Goal: Task Accomplishment & Management: Manage account settings

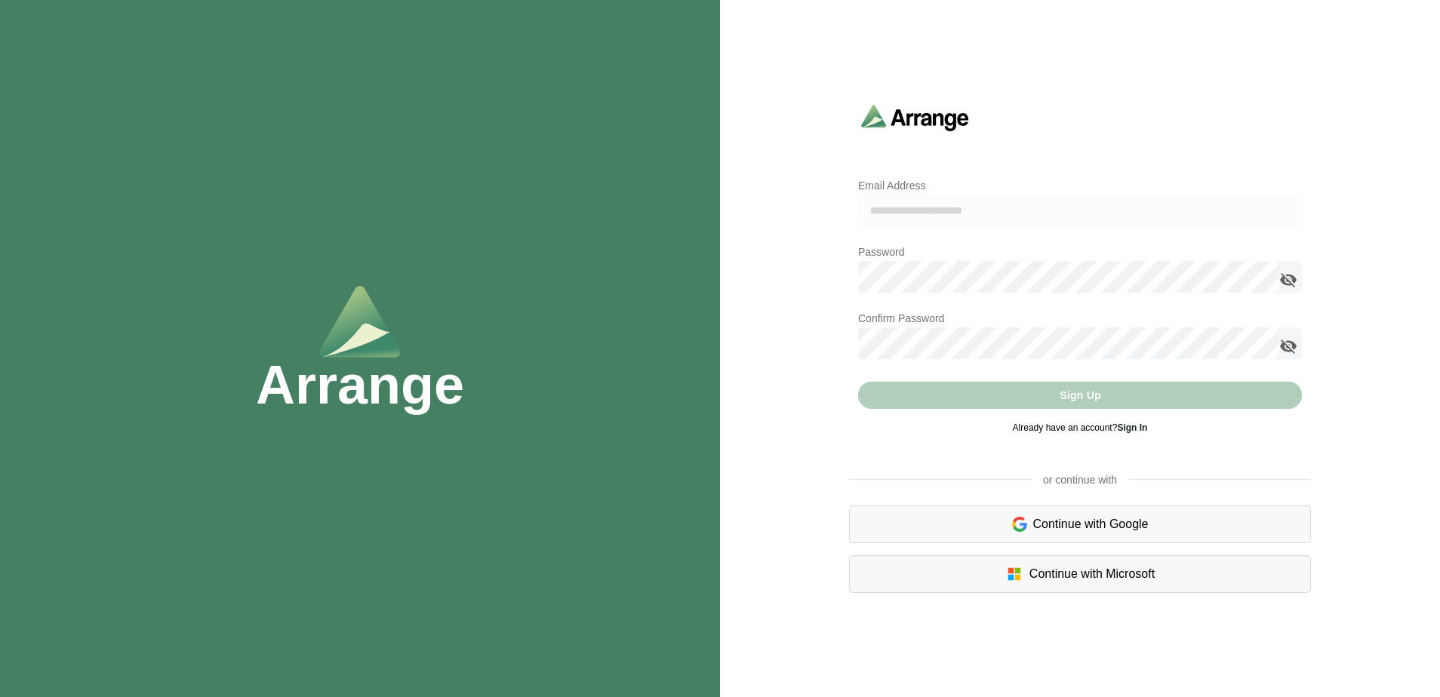
type input "**********"
click at [1289, 276] on icon "appended action" at bounding box center [1288, 280] width 18 height 18
click at [0, 697] on com-1password-button at bounding box center [0, 697] width 0 height 0
type input "**********"
click at [1289, 280] on icon "appended action" at bounding box center [1288, 280] width 18 height 18
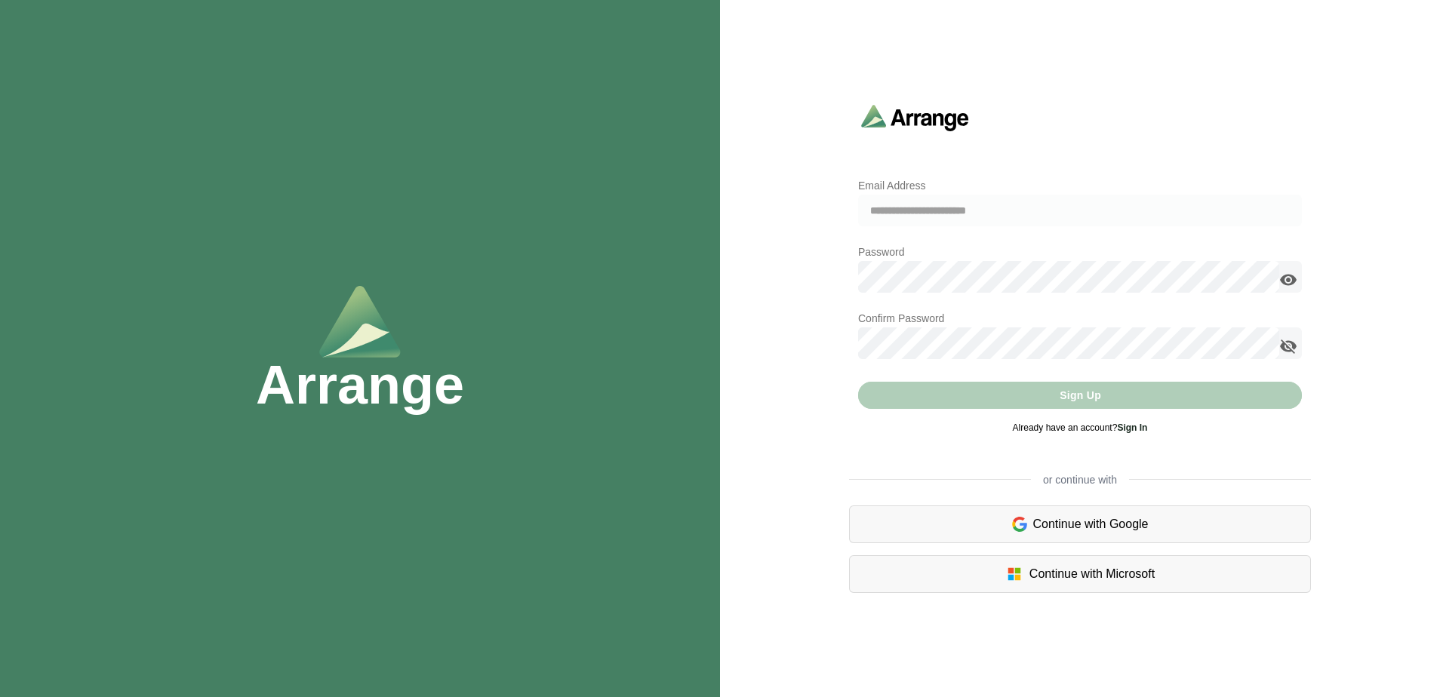
click at [0, 697] on com-1password-button at bounding box center [0, 697] width 0 height 0
click at [1068, 399] on div "Sign Up" at bounding box center [1080, 395] width 444 height 27
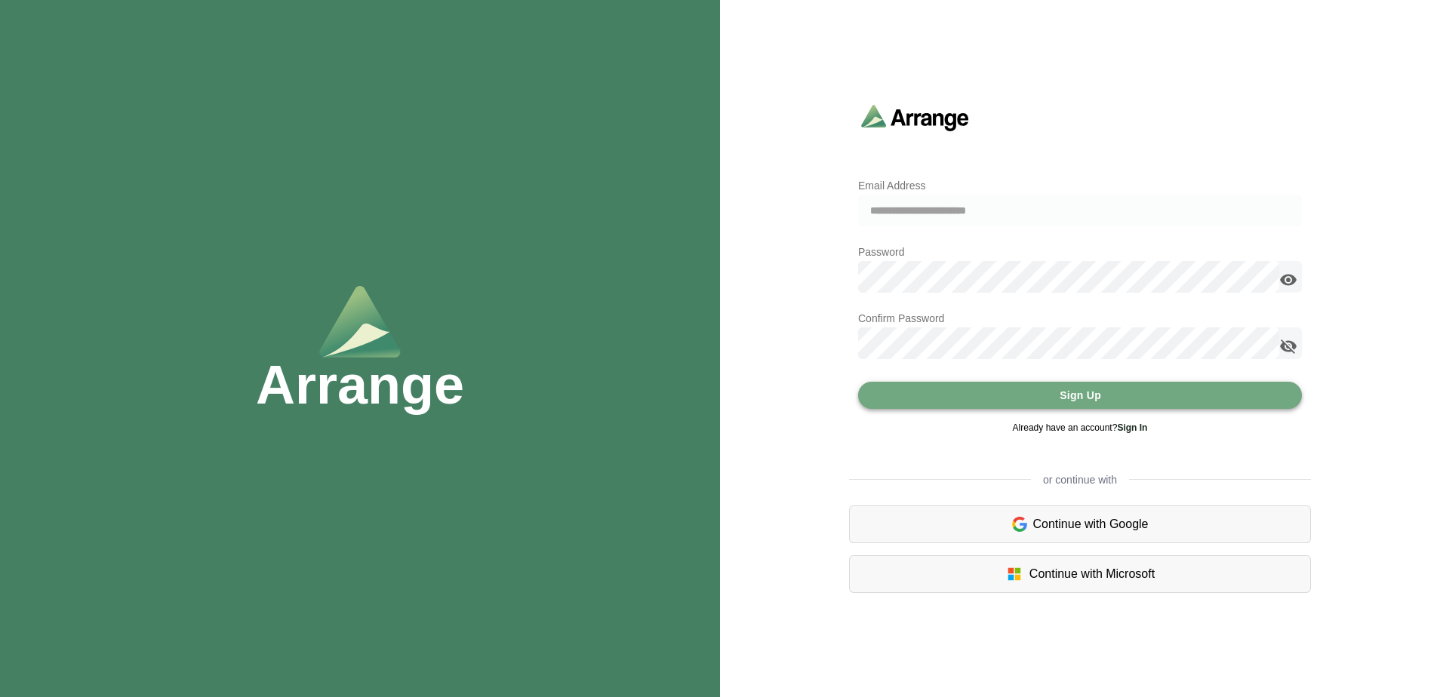
click at [1094, 395] on span "Sign Up" at bounding box center [1080, 395] width 42 height 29
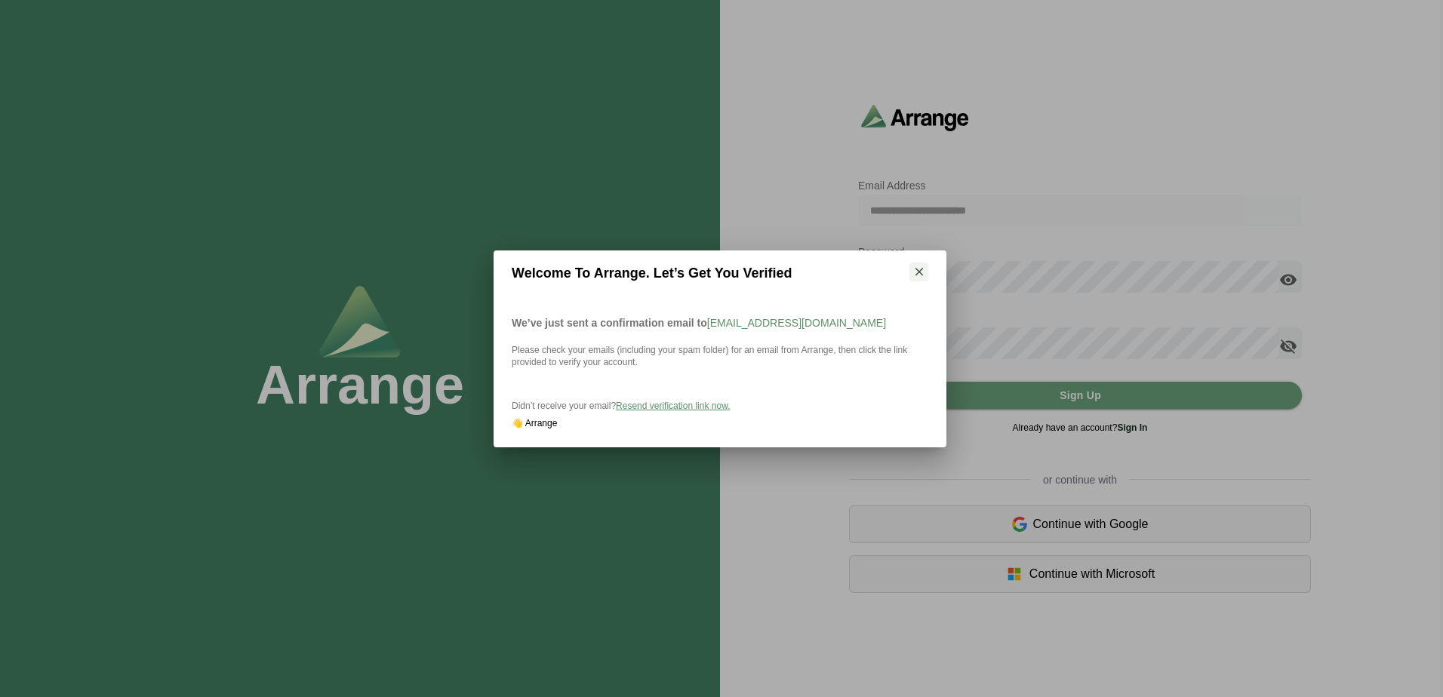
click at [668, 405] on span "Resend verification link now." at bounding box center [673, 406] width 114 height 11
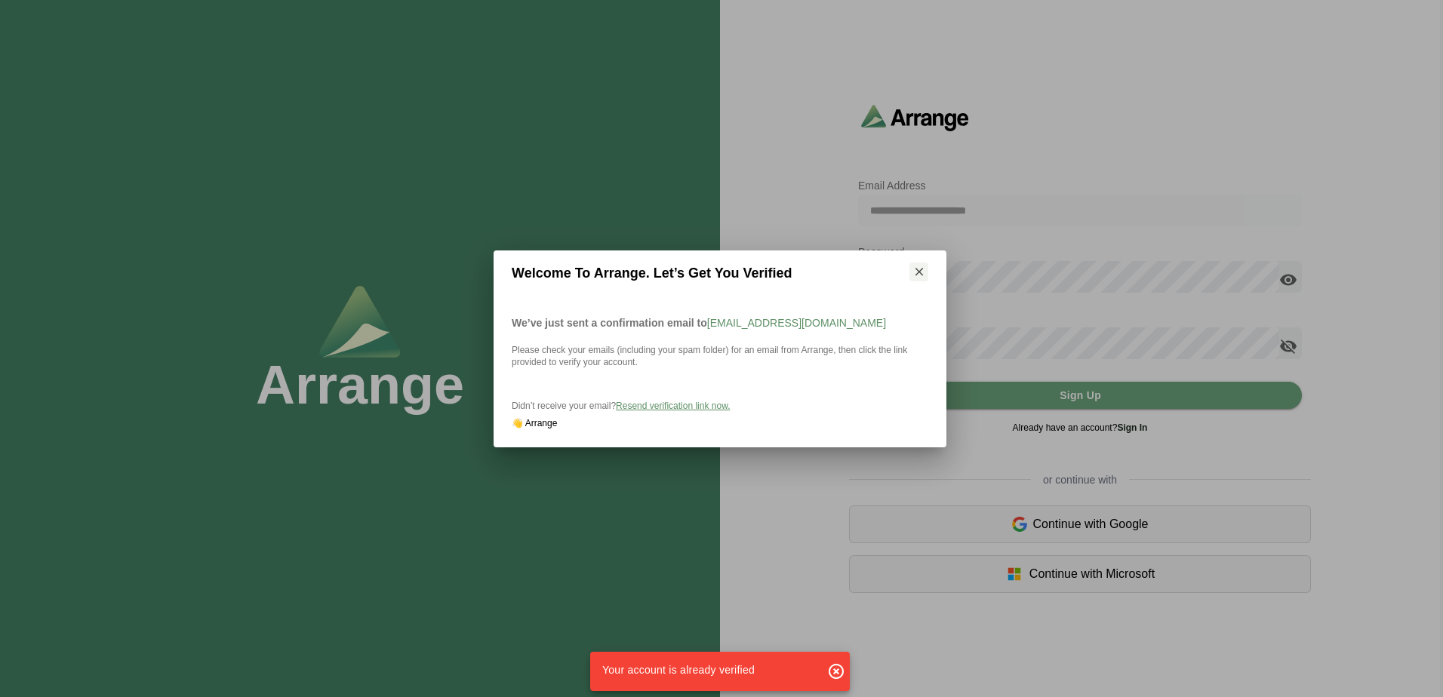
click at [833, 673] on icon "button" at bounding box center [836, 672] width 18 height 18
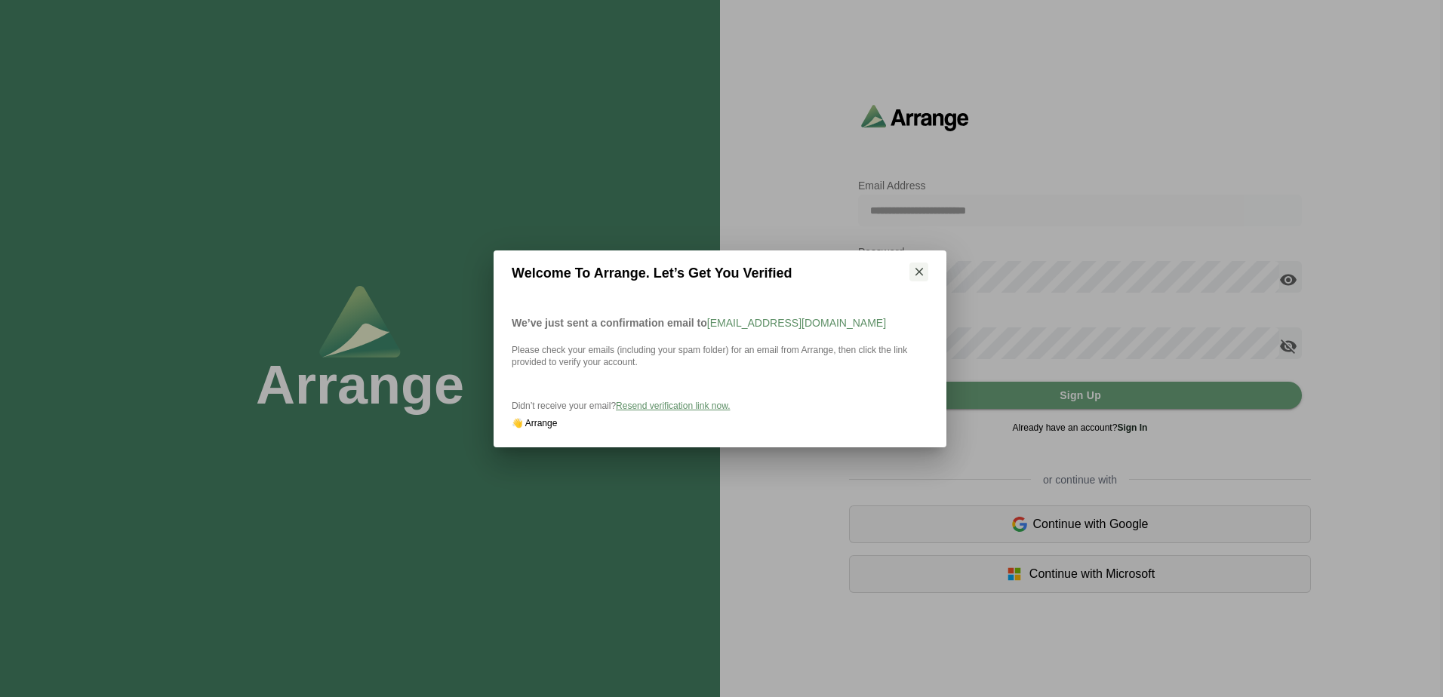
click at [922, 273] on icon "button" at bounding box center [920, 272] width 14 height 14
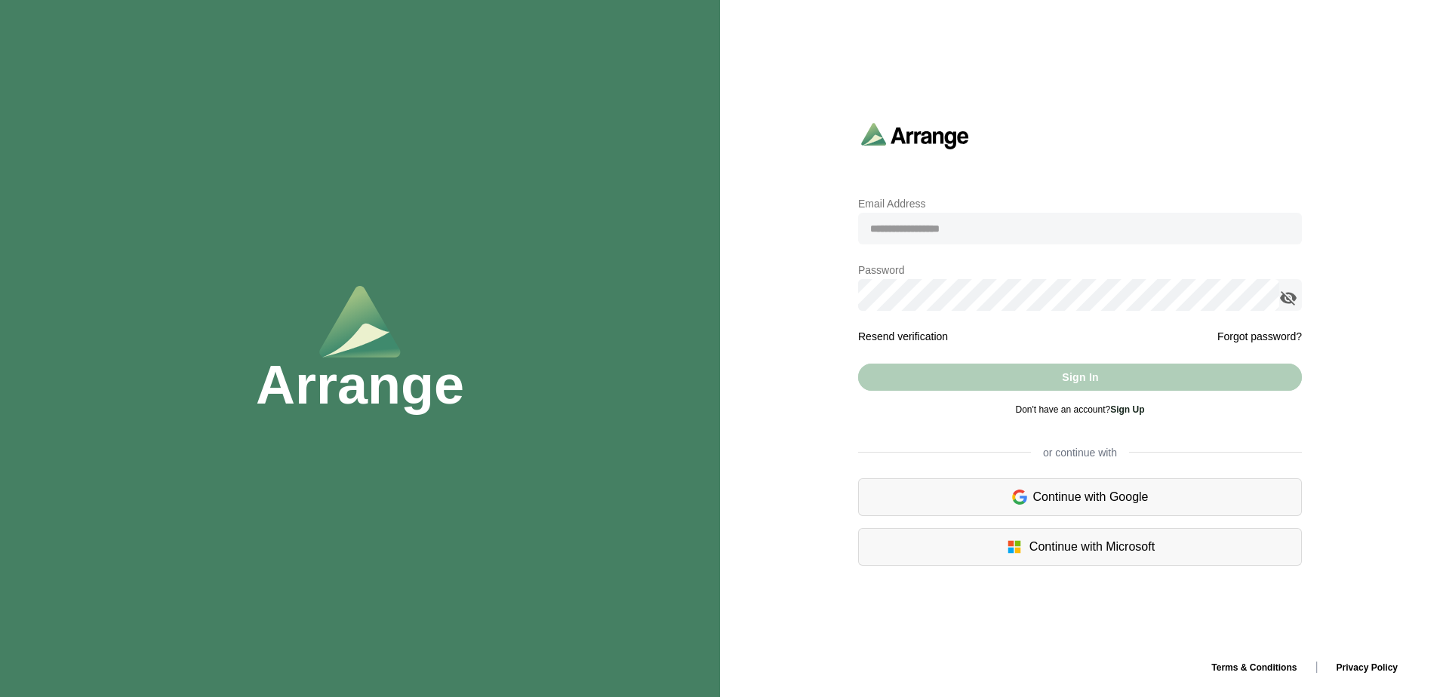
click at [1033, 232] on input "email" at bounding box center [1080, 229] width 444 height 32
click at [0, 697] on com-1password-button at bounding box center [0, 697] width 0 height 0
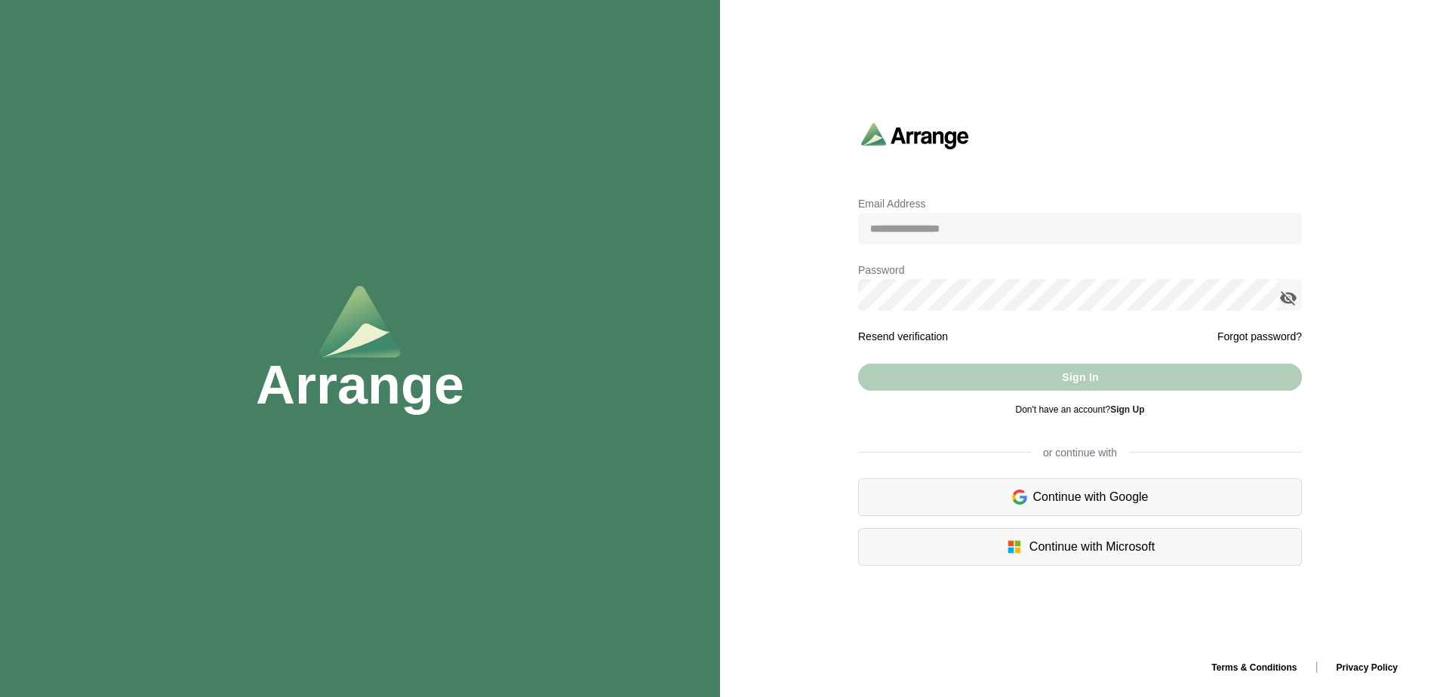
click at [0, 697] on com-1password-button at bounding box center [0, 697] width 0 height 0
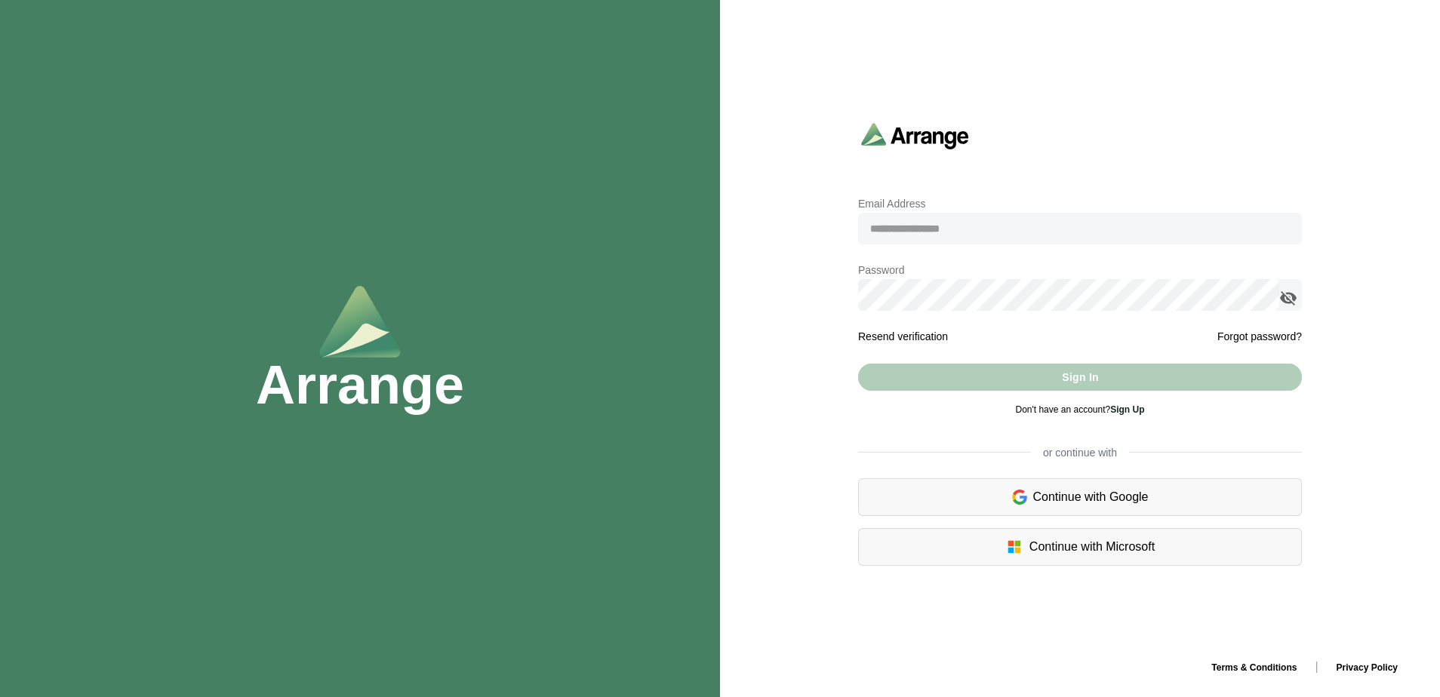
click at [0, 697] on com-1password-button at bounding box center [0, 697] width 0 height 0
drag, startPoint x: 1346, startPoint y: 106, endPoint x: 1337, endPoint y: 116, distance: 13.9
click at [1346, 106] on div "Email Address Email Address is required Password Password is required Resend ve…" at bounding box center [1080, 348] width 720 height 697
click at [905, 340] on link "Resend verification" at bounding box center [903, 337] width 90 height 12
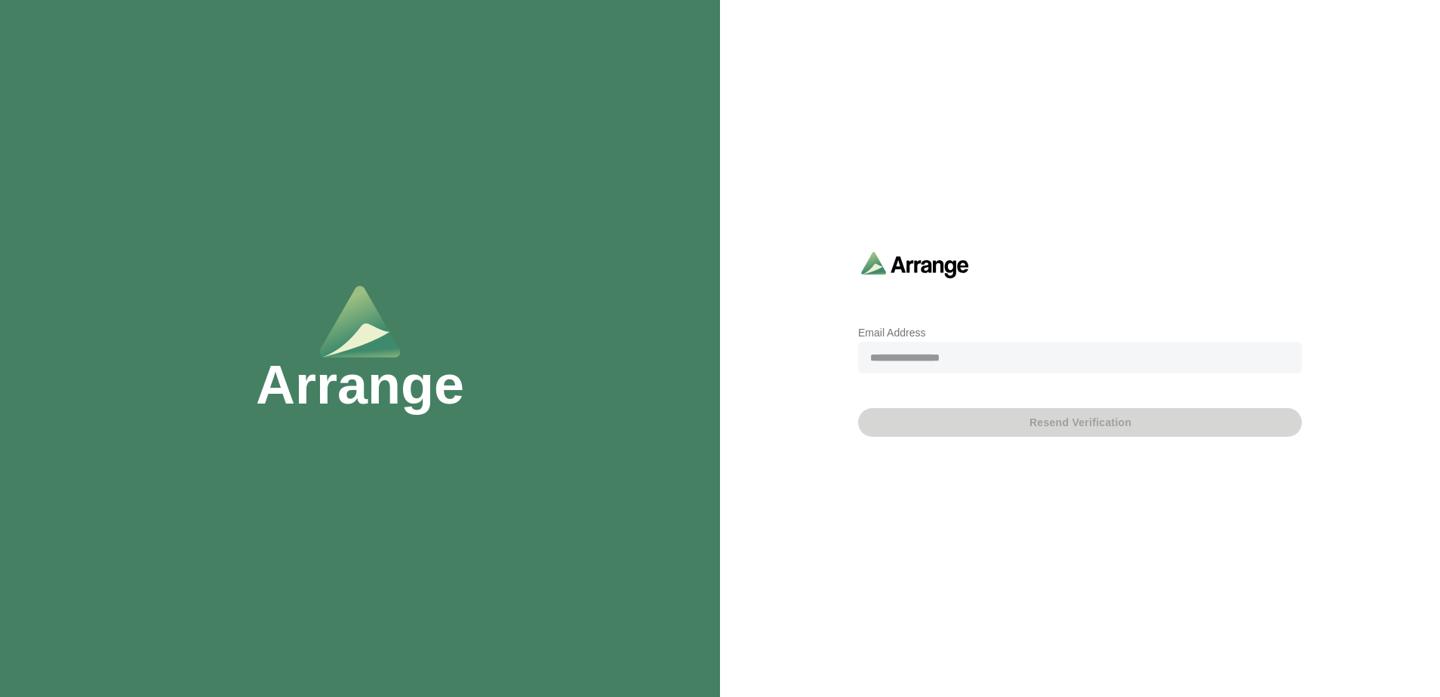
click at [956, 359] on input "email" at bounding box center [1080, 358] width 444 height 32
click at [0, 697] on com-1password-button at bounding box center [0, 697] width 0 height 0
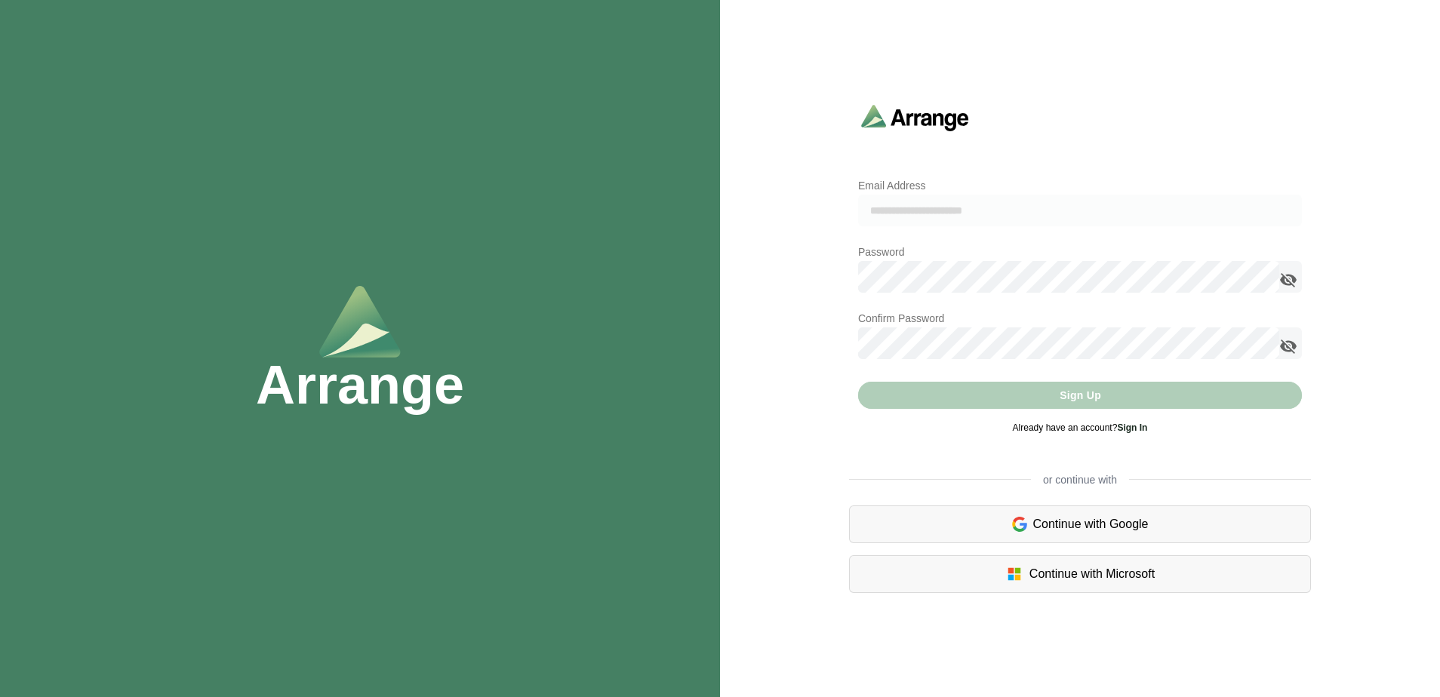
type input "**********"
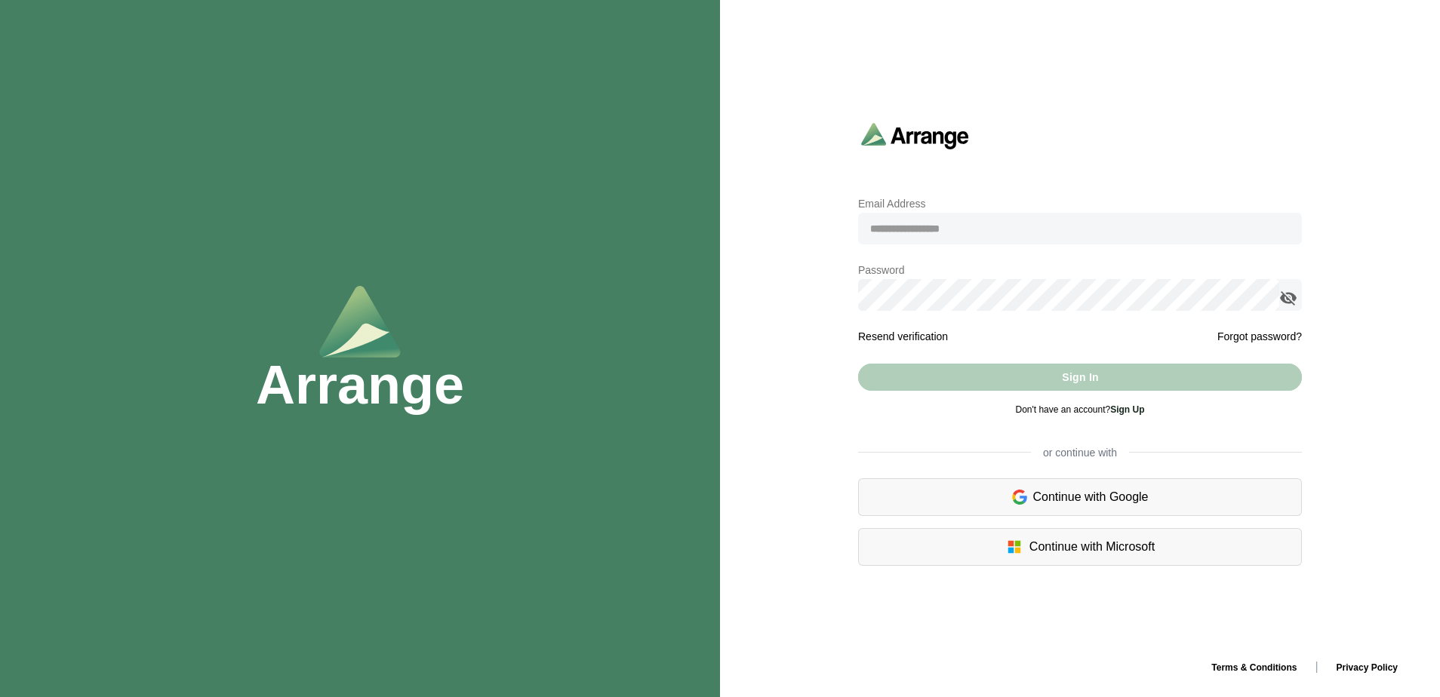
click at [0, 697] on com-1password-button at bounding box center [0, 697] width 0 height 0
click at [1105, 543] on div "Continue with Microsoft" at bounding box center [1080, 547] width 444 height 38
click at [974, 232] on input "email" at bounding box center [1080, 229] width 444 height 32
click at [0, 697] on com-1password-button at bounding box center [0, 697] width 0 height 0
click at [966, 233] on input "email" at bounding box center [1080, 229] width 444 height 32
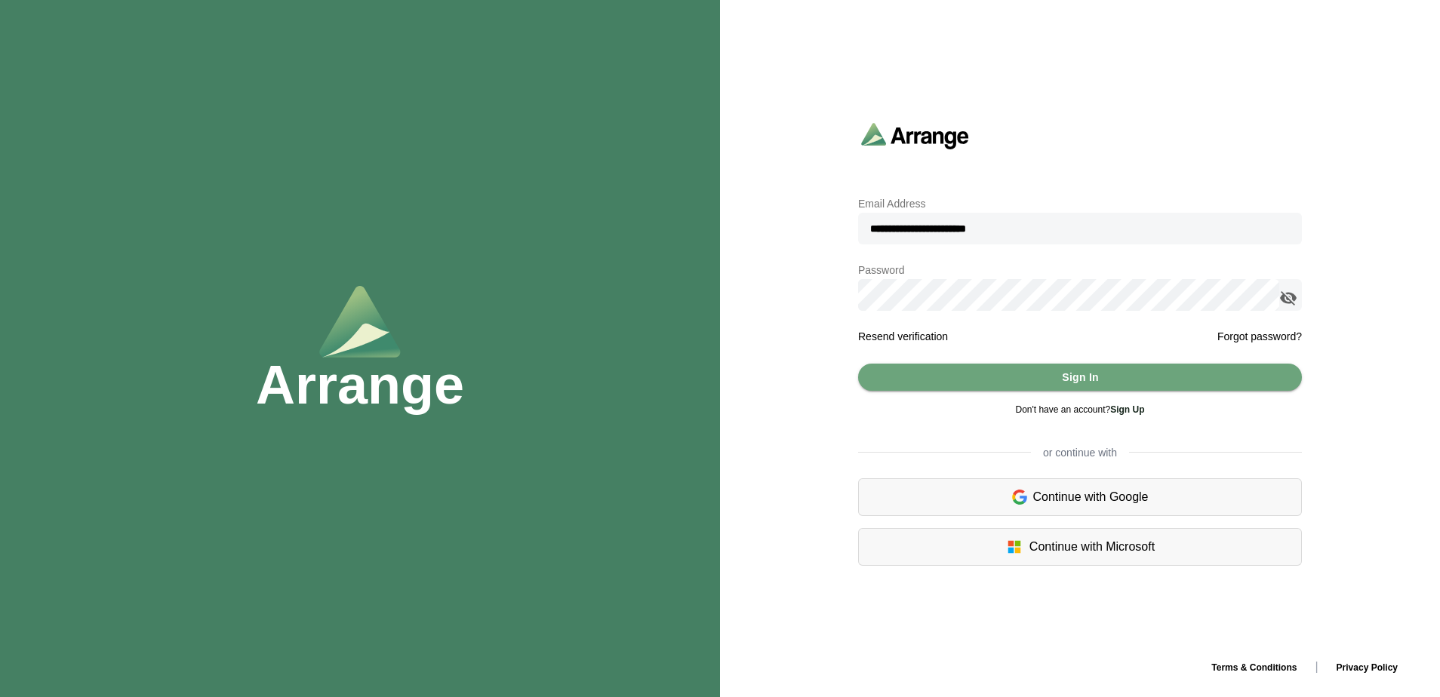
type input "**********"
click at [1042, 375] on button "Sign In" at bounding box center [1080, 377] width 444 height 27
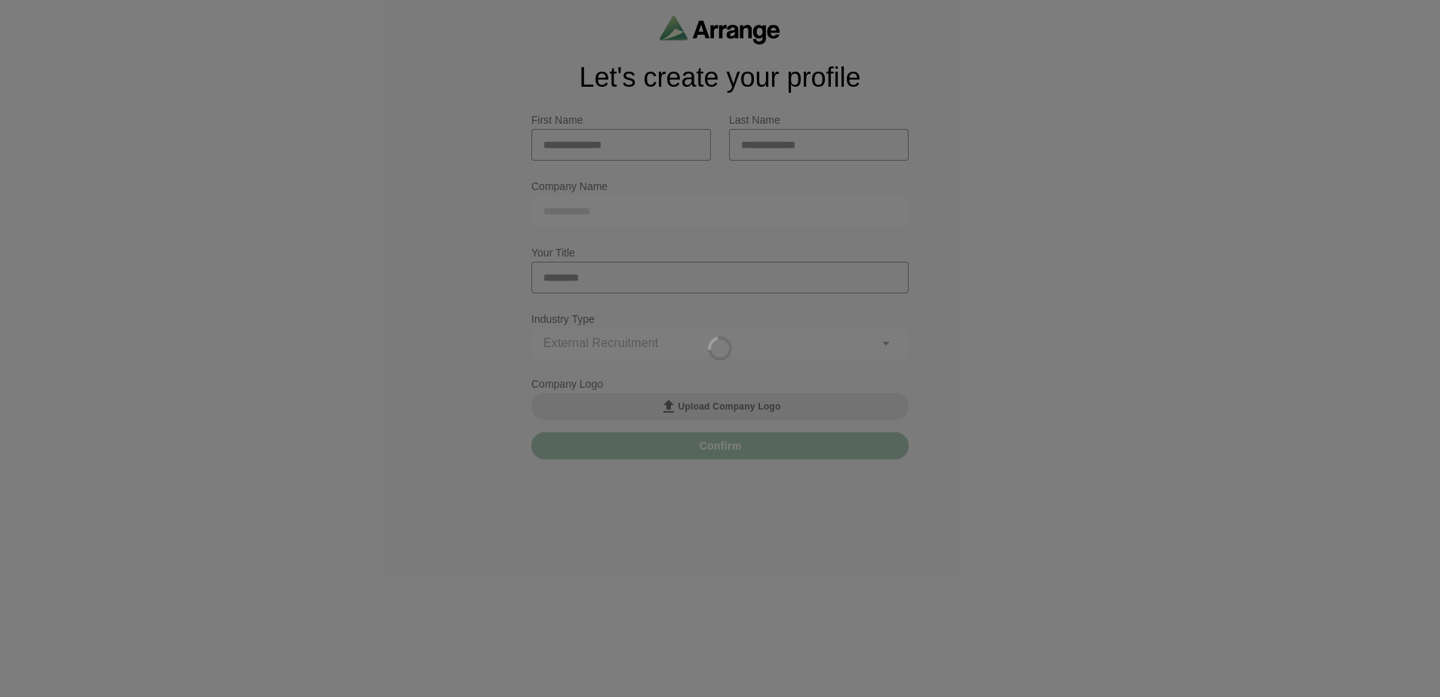
type input "**********"
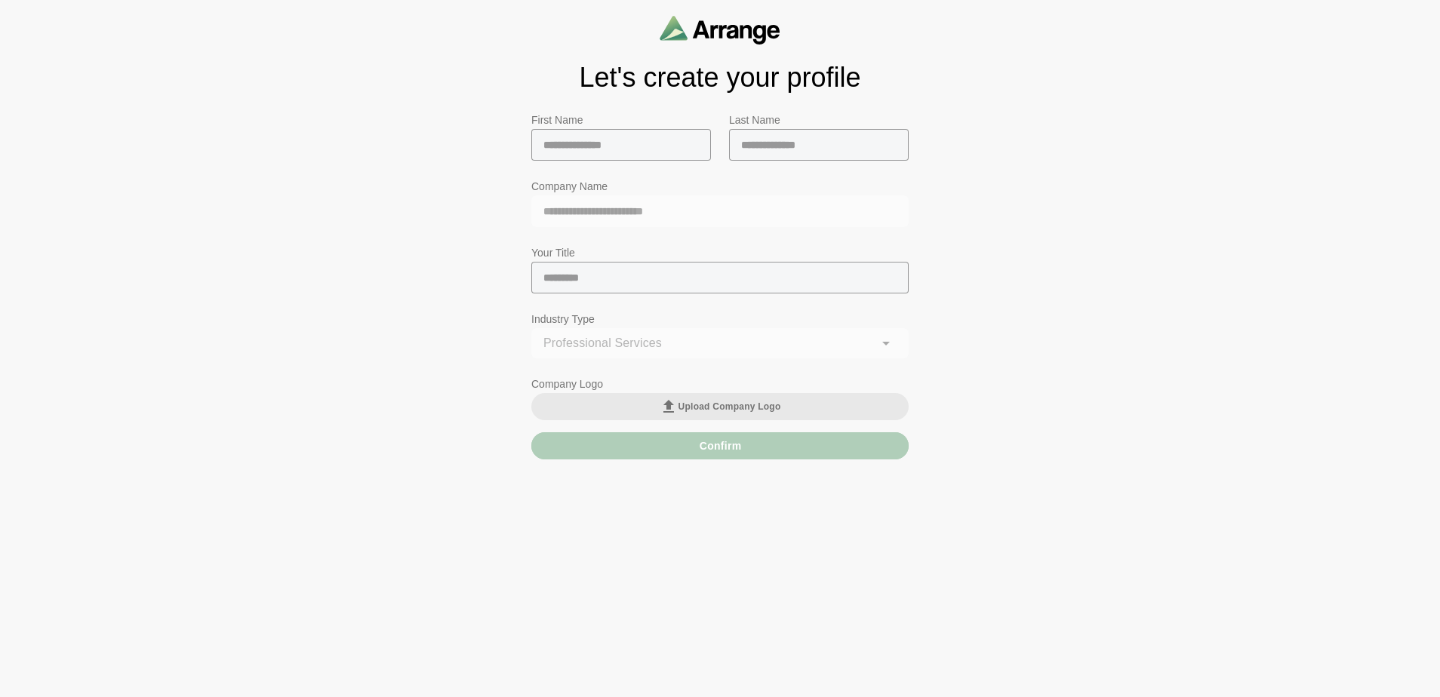
click at [626, 137] on input "text" at bounding box center [621, 145] width 180 height 32
type input "******"
type input "*****"
click at [620, 271] on input "text" at bounding box center [719, 278] width 377 height 32
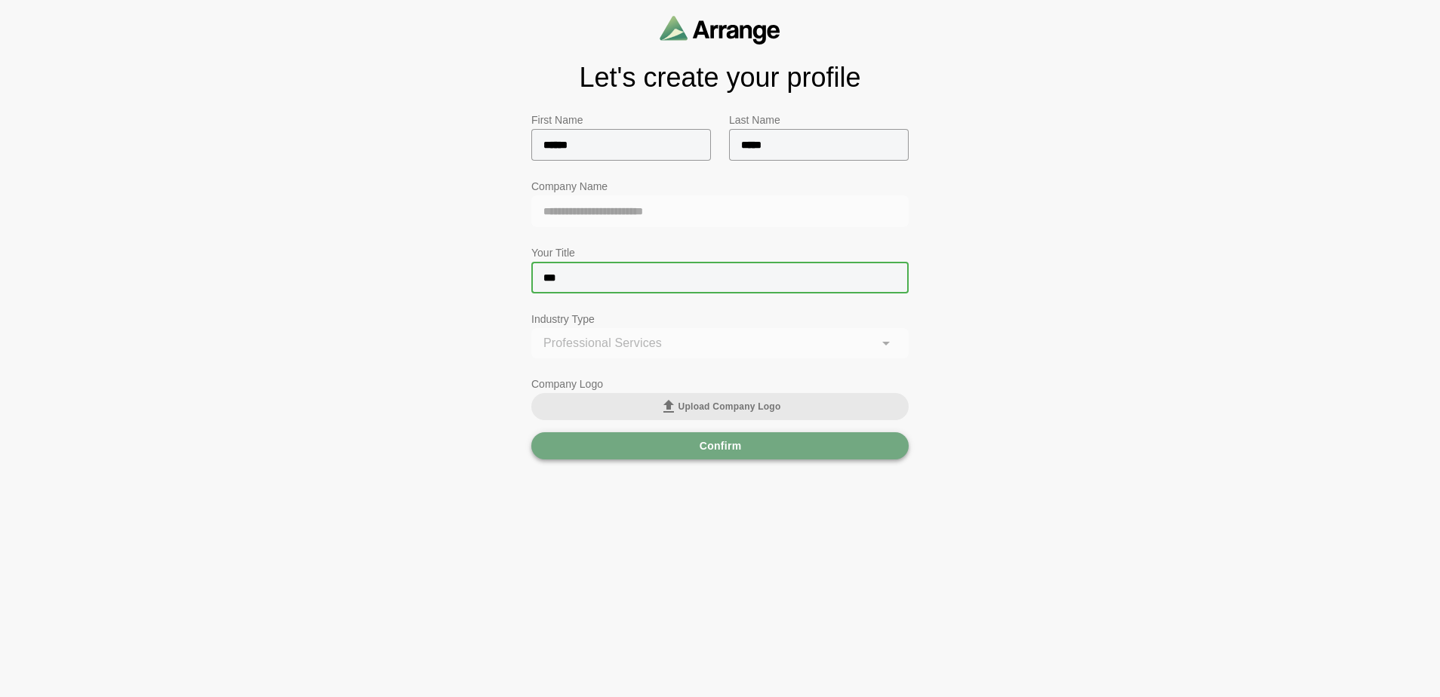
type input "***"
click at [701, 444] on span "Confirm" at bounding box center [720, 446] width 43 height 29
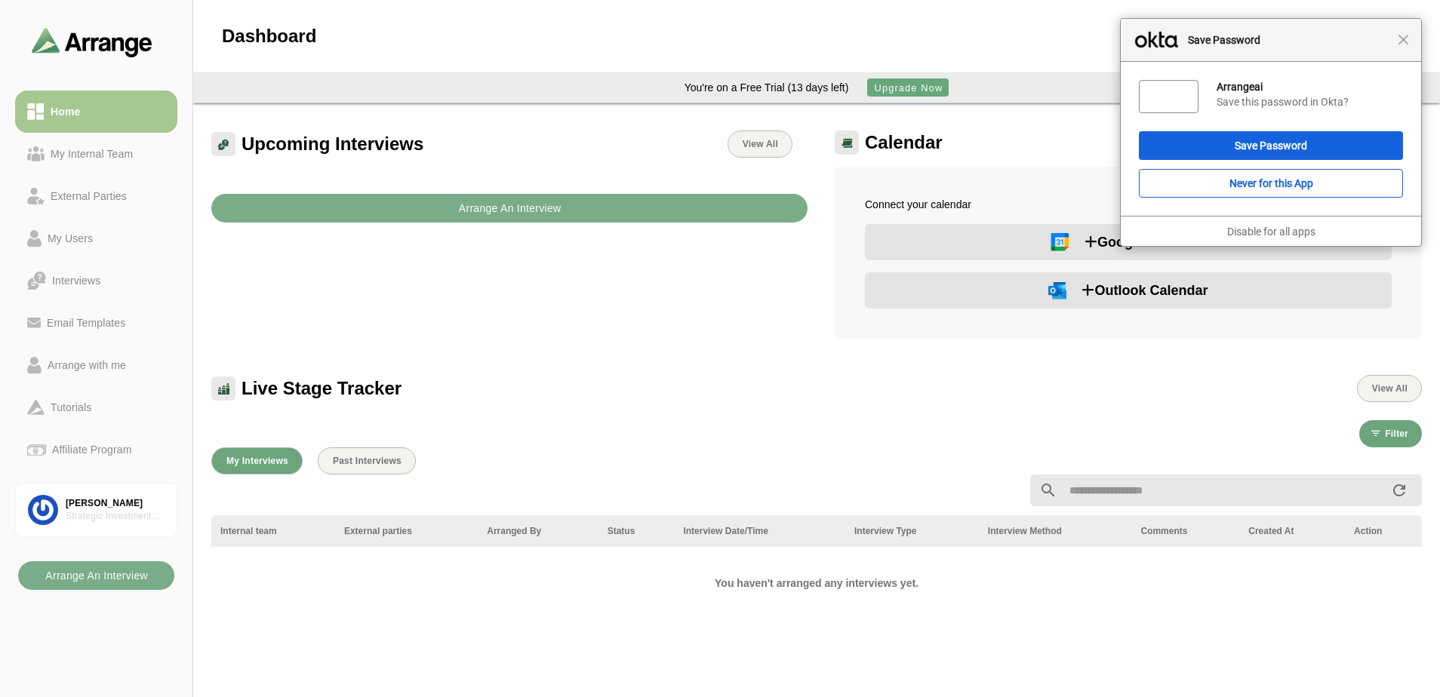
drag, startPoint x: 1408, startPoint y: 45, endPoint x: 1323, endPoint y: 101, distance: 101.7
click at [1408, 45] on span "Close" at bounding box center [1403, 39] width 11 height 11
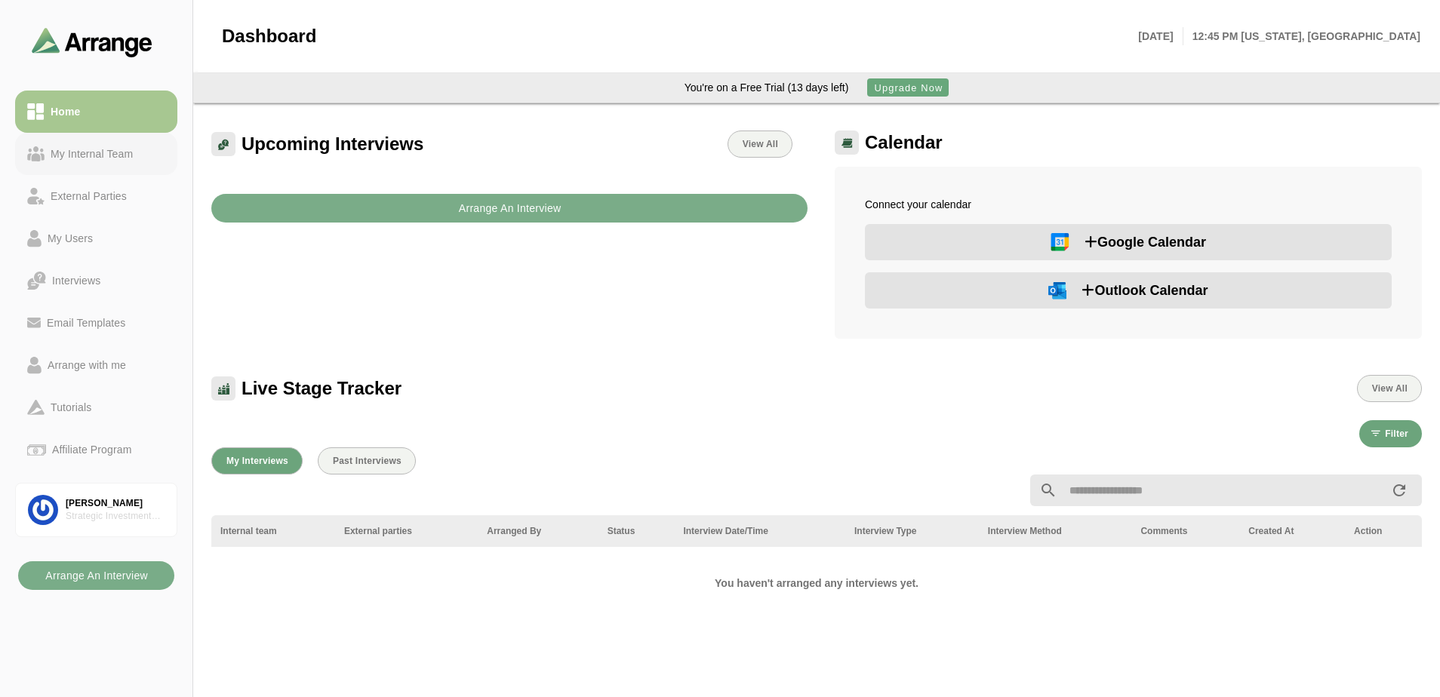
click at [100, 165] on link "My Internal Team" at bounding box center [96, 154] width 162 height 42
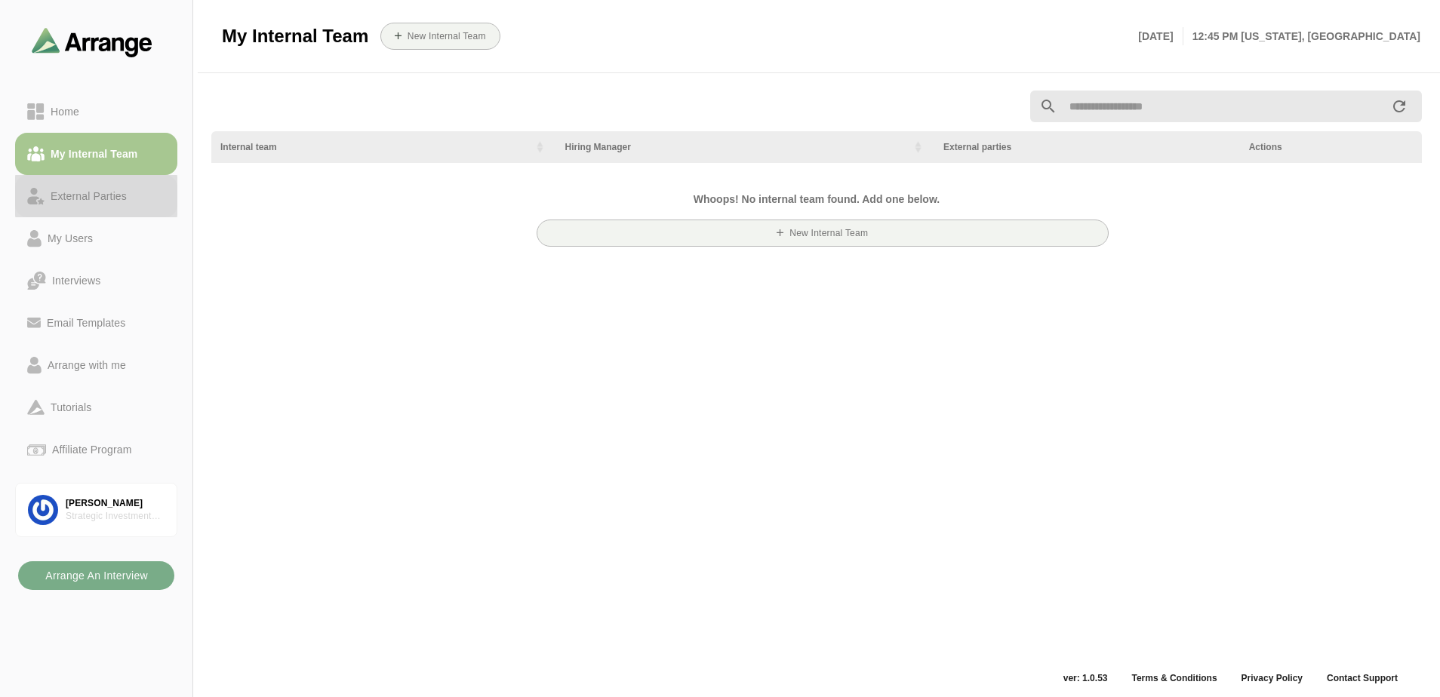
click at [95, 197] on div "External Parties" at bounding box center [89, 196] width 88 height 18
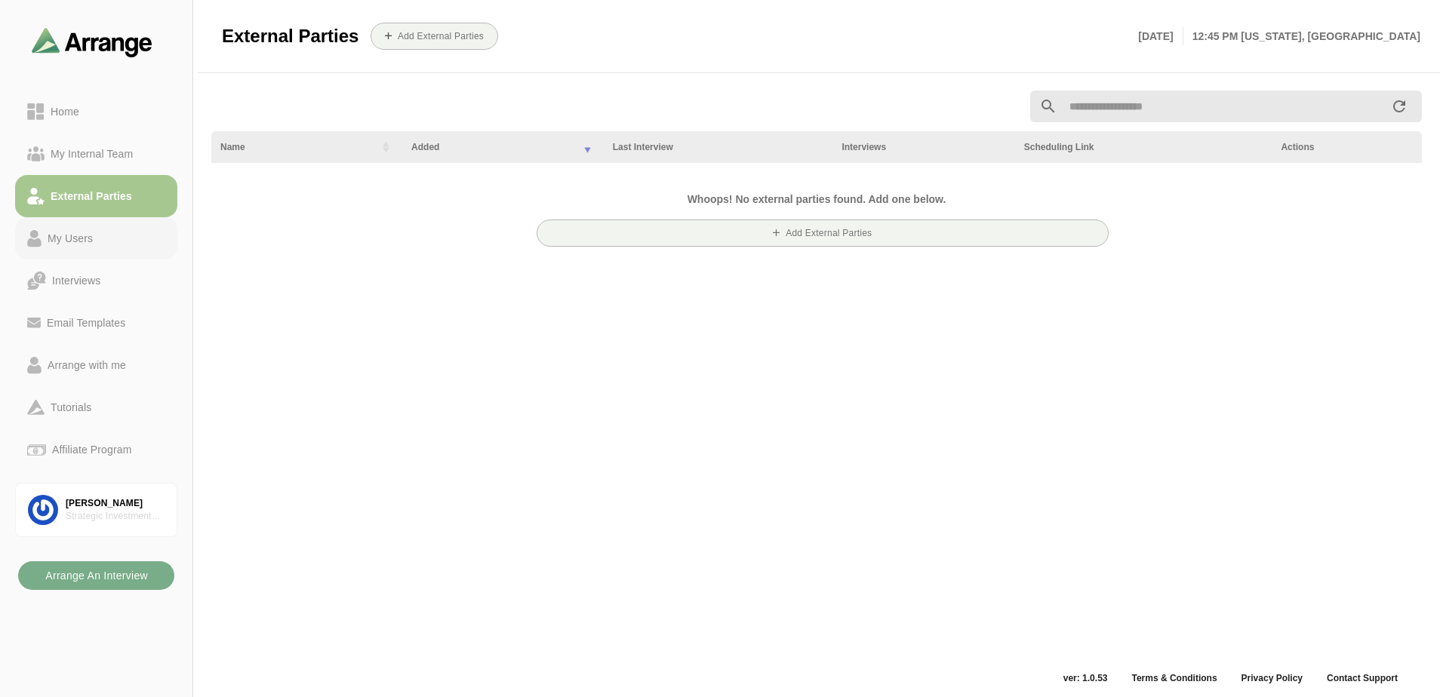
click at [68, 239] on div "My Users" at bounding box center [70, 238] width 57 height 18
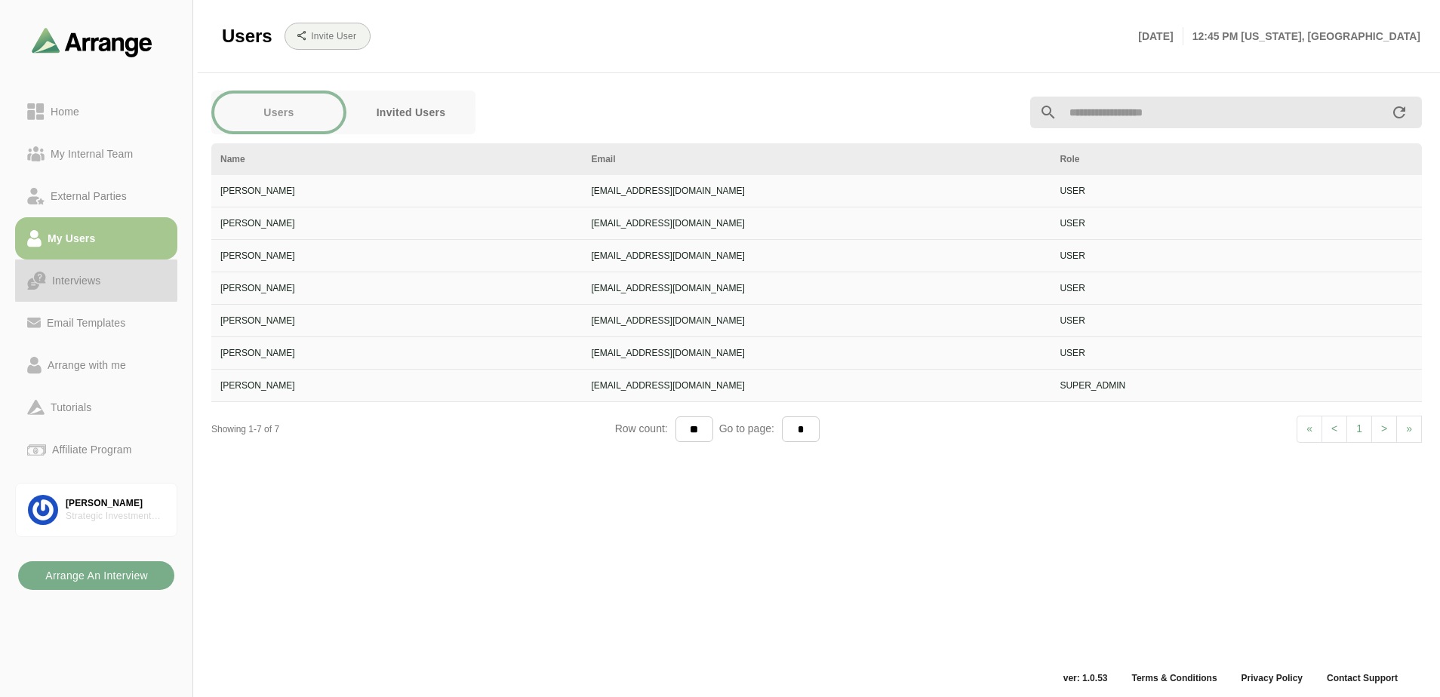
click at [76, 282] on div "Interviews" at bounding box center [76, 281] width 60 height 18
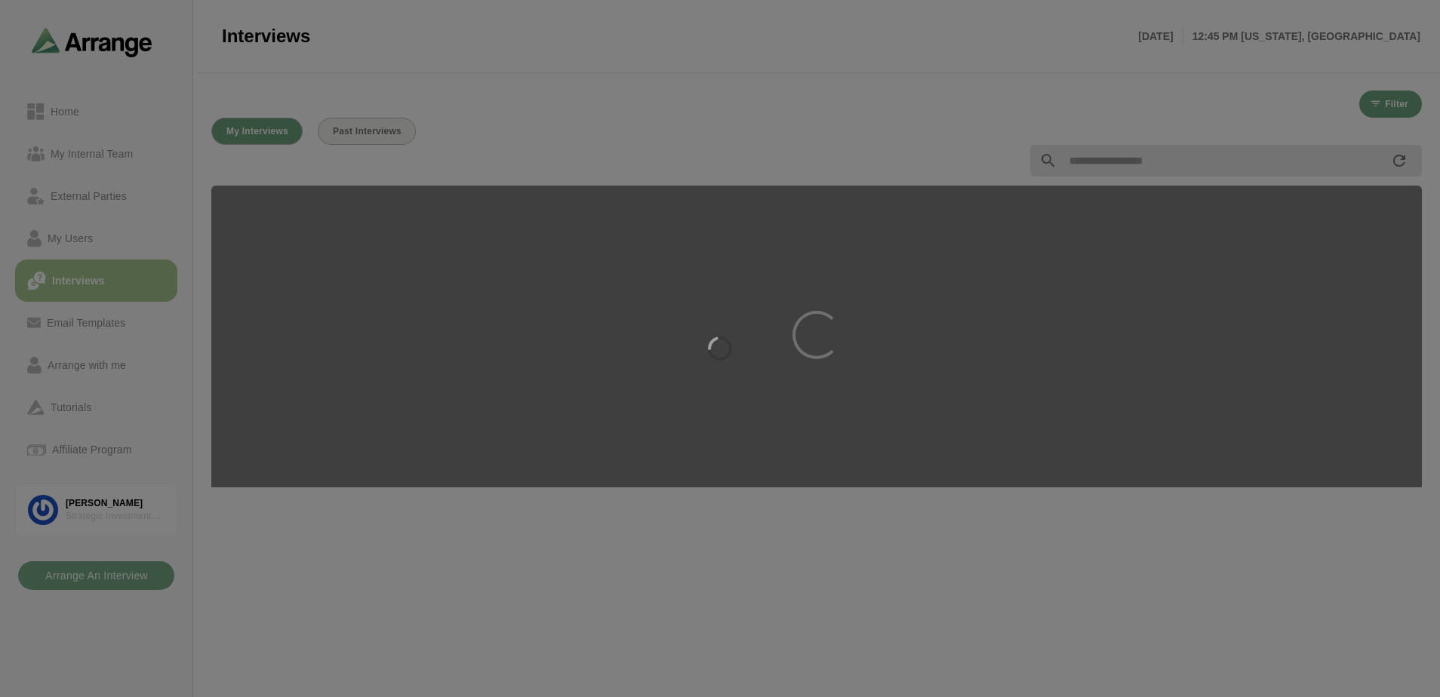
click at [94, 237] on div at bounding box center [720, 348] width 1440 height 697
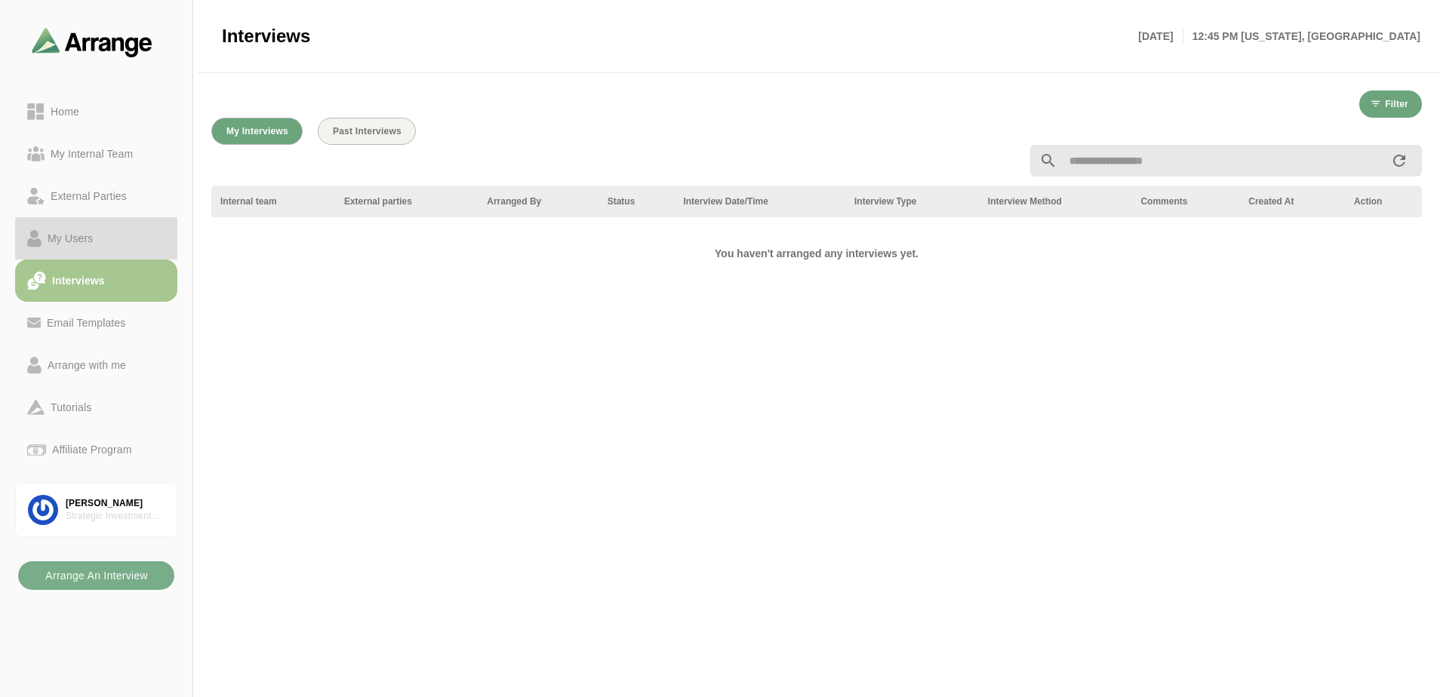
click at [94, 237] on div "My Users" at bounding box center [70, 238] width 57 height 18
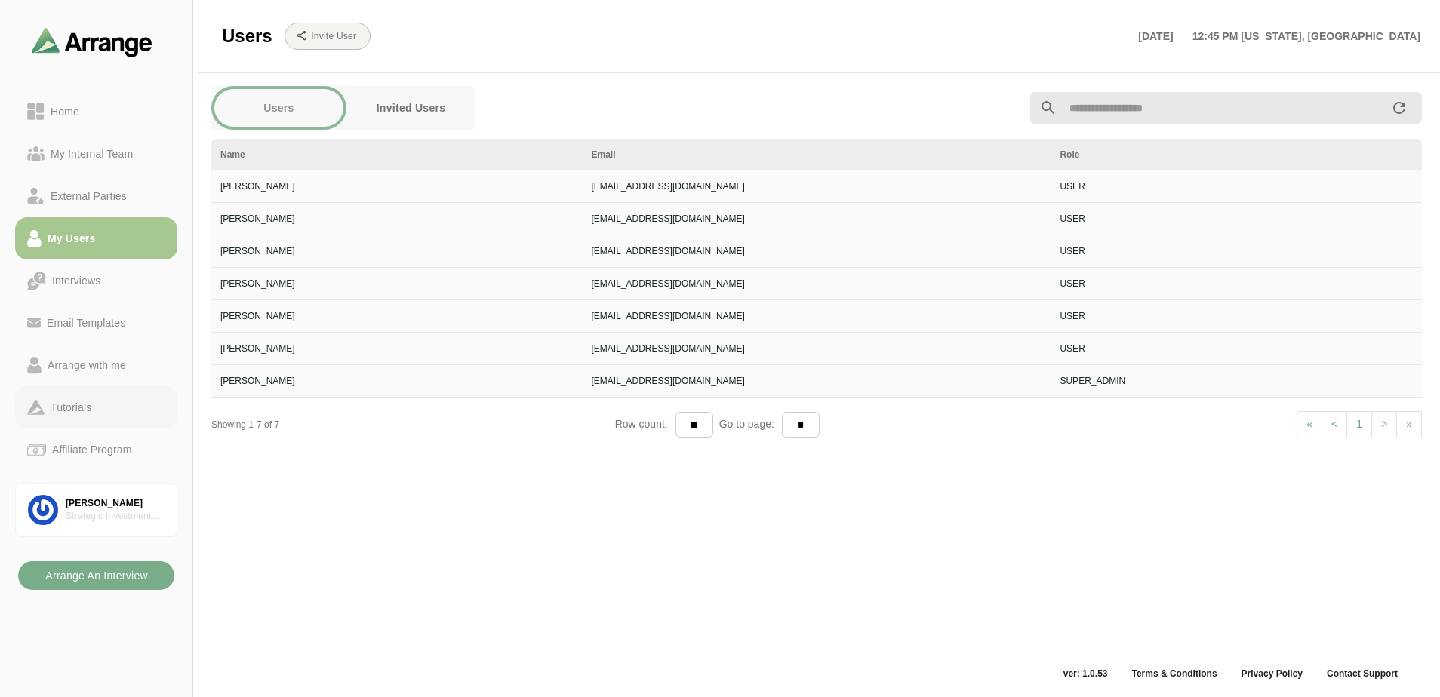
scroll to position [5, 0]
click at [488, 536] on div "Users Invited Users Name Email Role Justin Scher jscher@strategicgroup.com USER…" at bounding box center [816, 370] width 1229 height 588
click at [80, 276] on div "Interviews" at bounding box center [76, 281] width 60 height 18
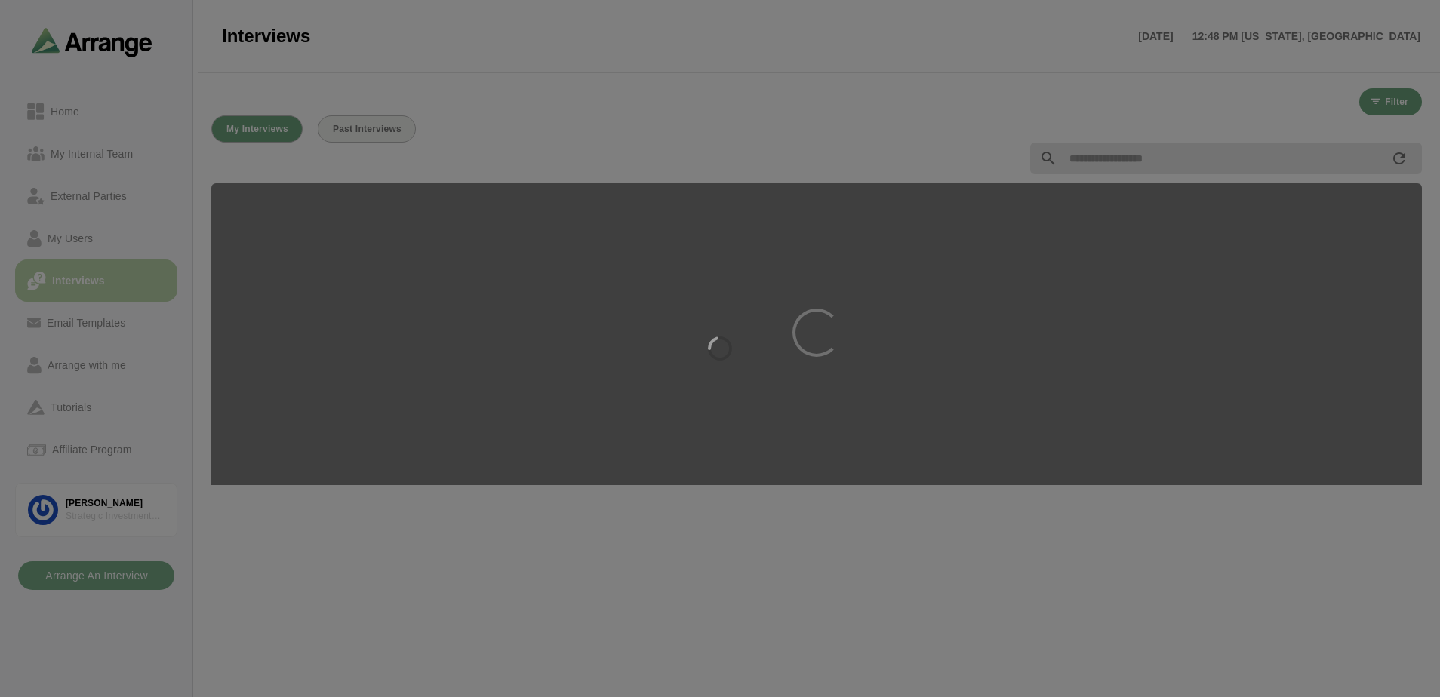
scroll to position [2, 0]
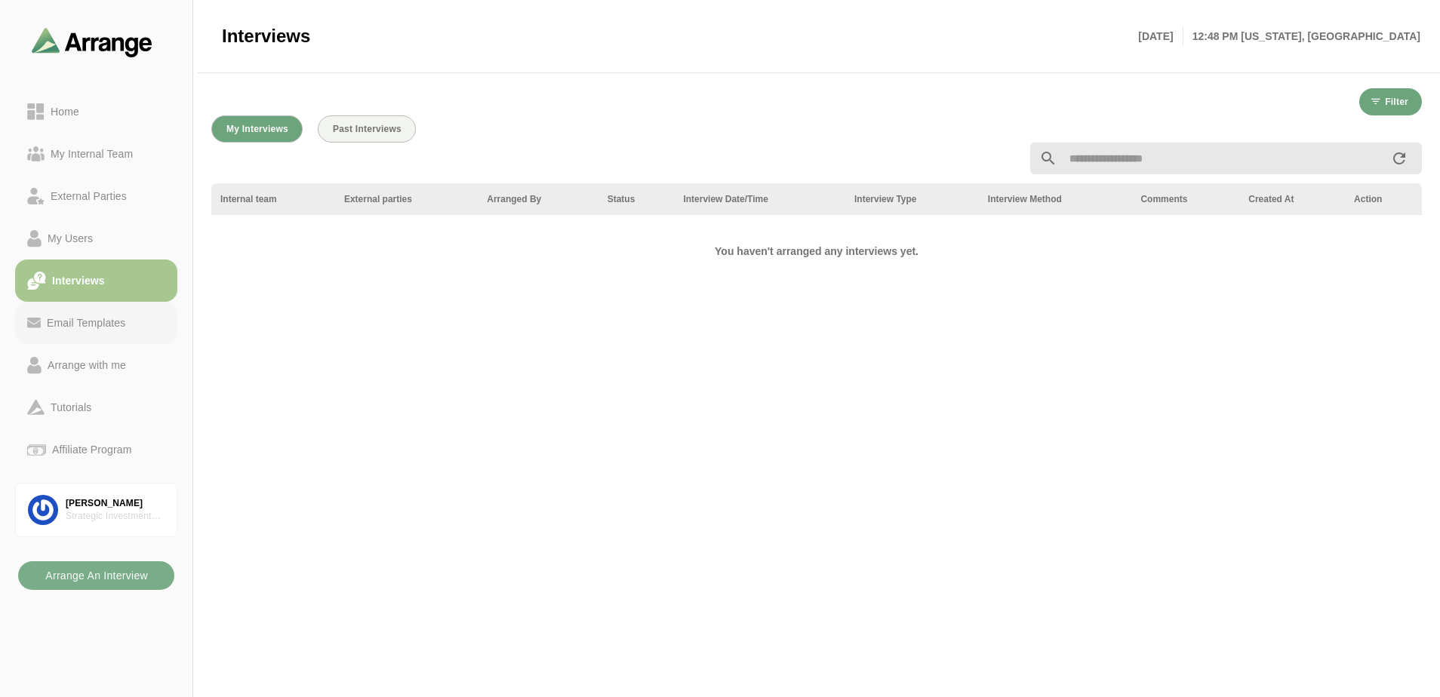
click at [114, 321] on div "Email Templates" at bounding box center [86, 323] width 91 height 18
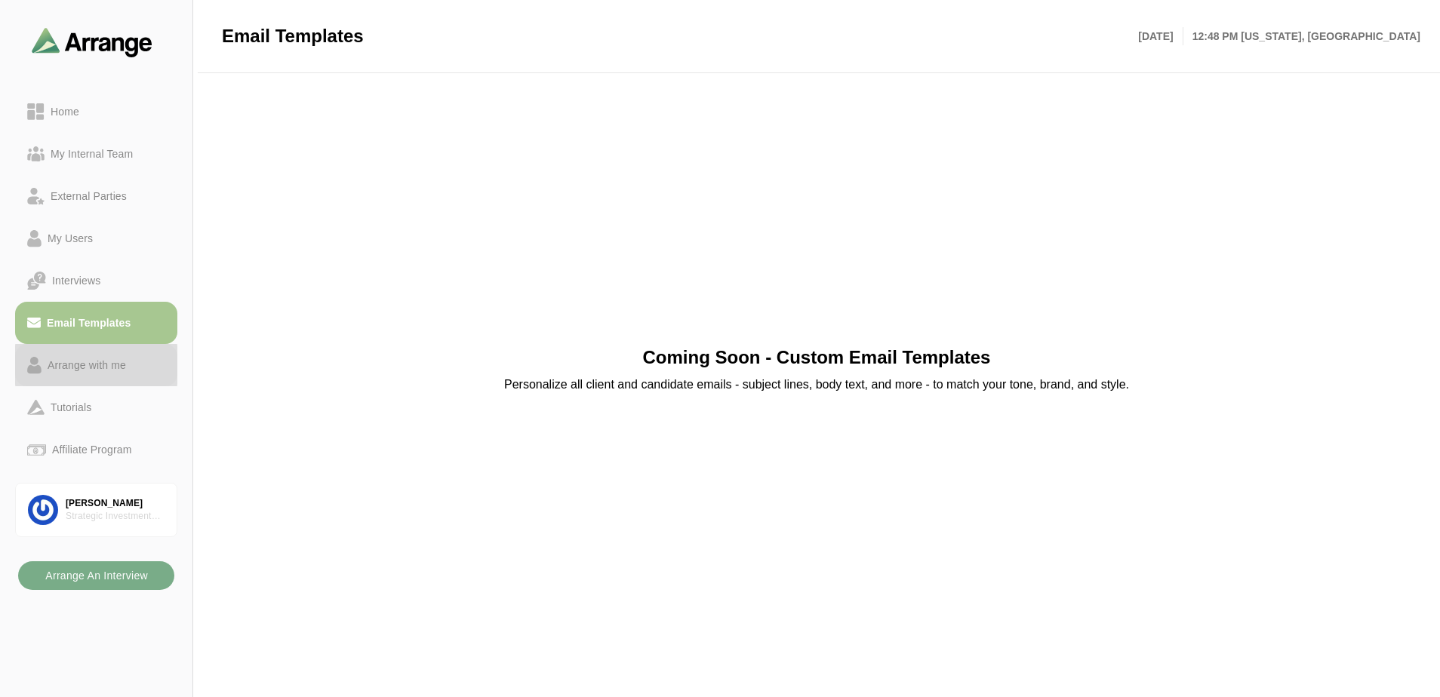
click at [105, 365] on div "Arrange with me" at bounding box center [87, 365] width 91 height 18
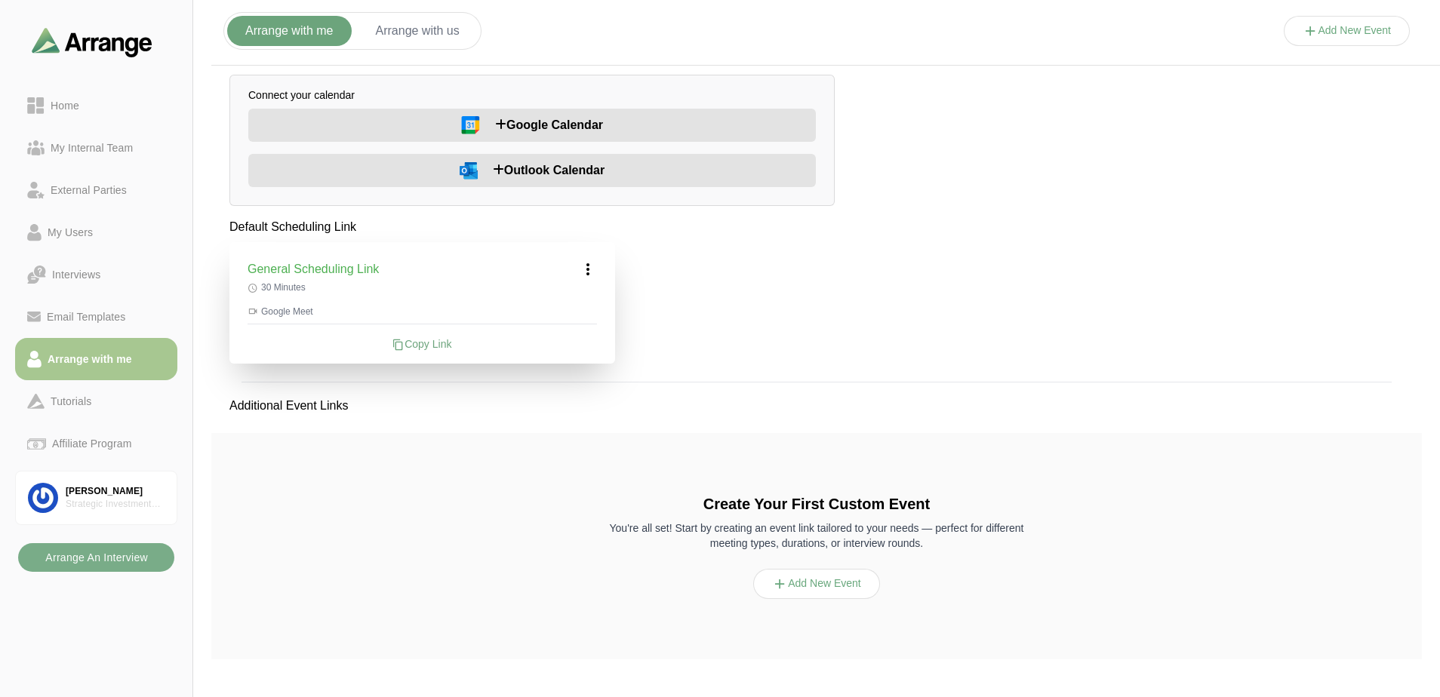
click at [519, 170] on span "Outlook Calendar" at bounding box center [549, 171] width 112 height 18
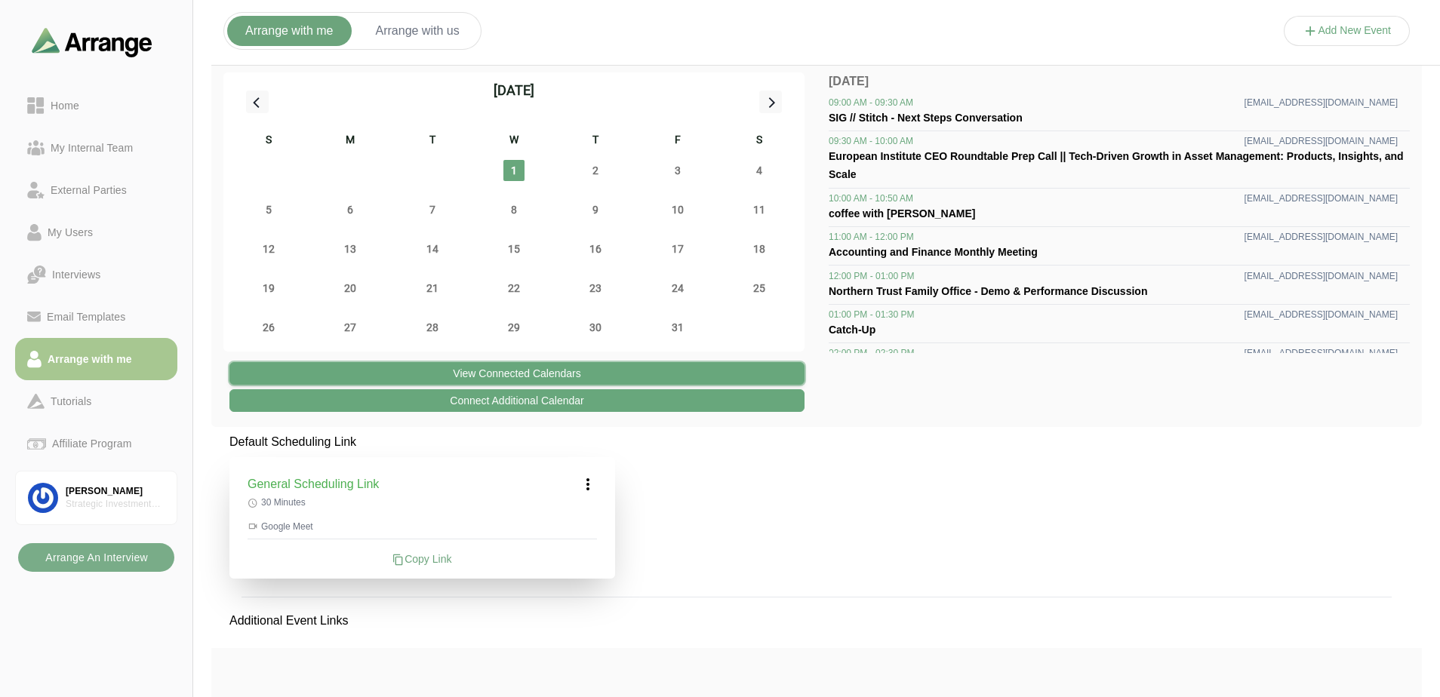
click at [571, 369] on button "View Connected Calendars" at bounding box center [516, 373] width 575 height 23
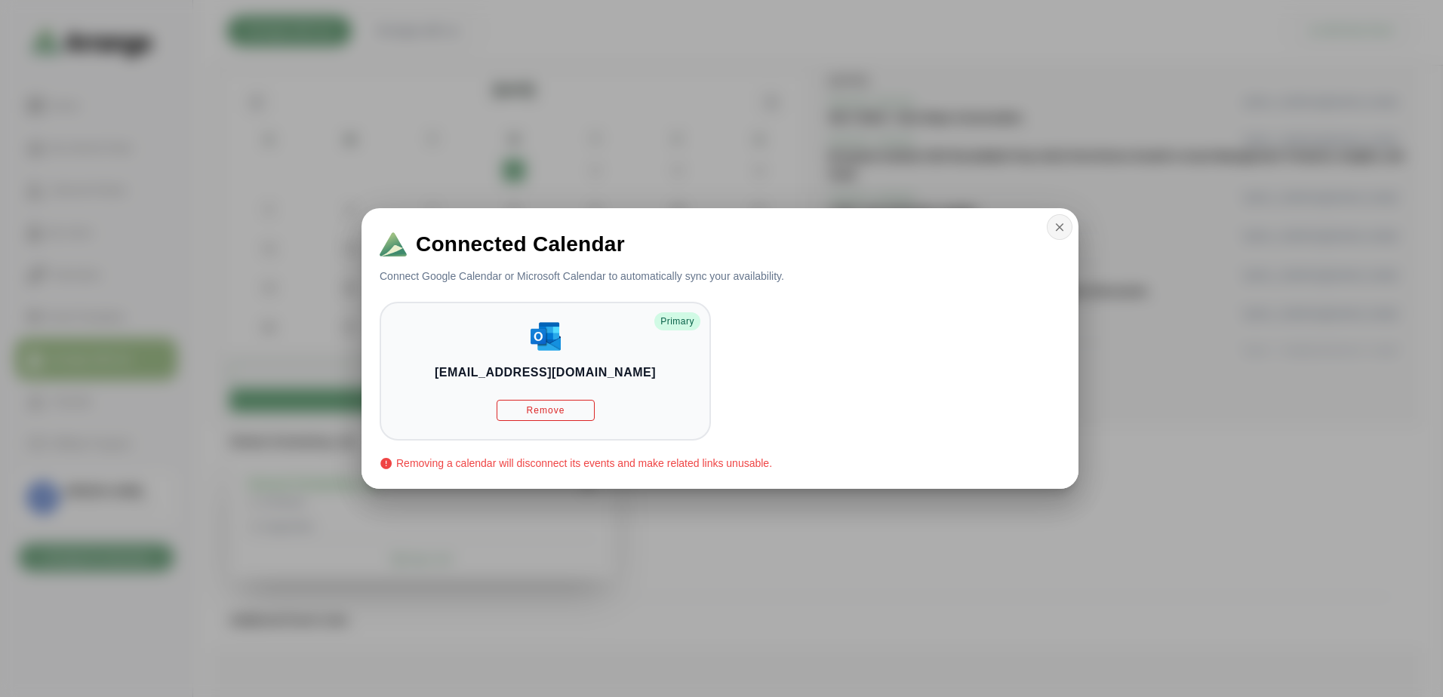
click at [1059, 227] on icon "button" at bounding box center [1060, 227] width 14 height 14
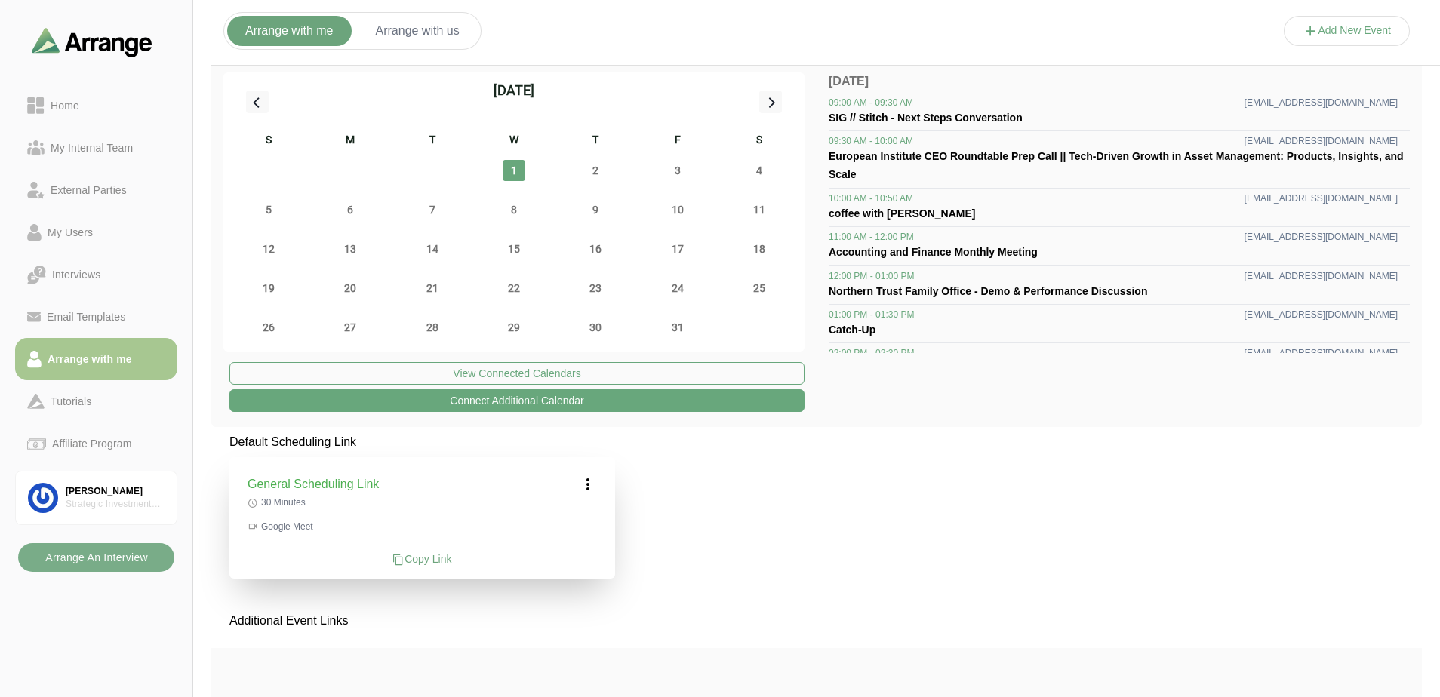
click at [547, 399] on button "Connect Additional Calendar" at bounding box center [516, 401] width 575 height 23
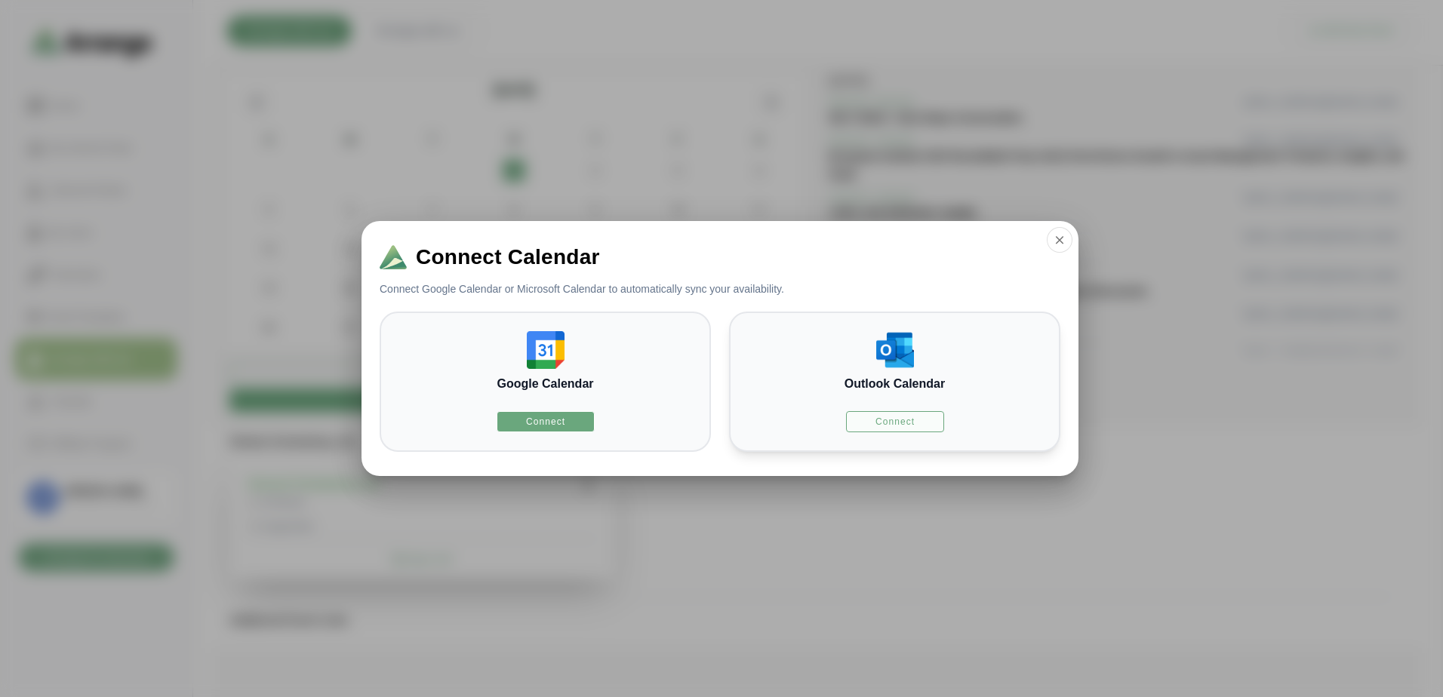
click at [902, 423] on span "Connect" at bounding box center [895, 422] width 40 height 12
